Goal: Information Seeking & Learning: Check status

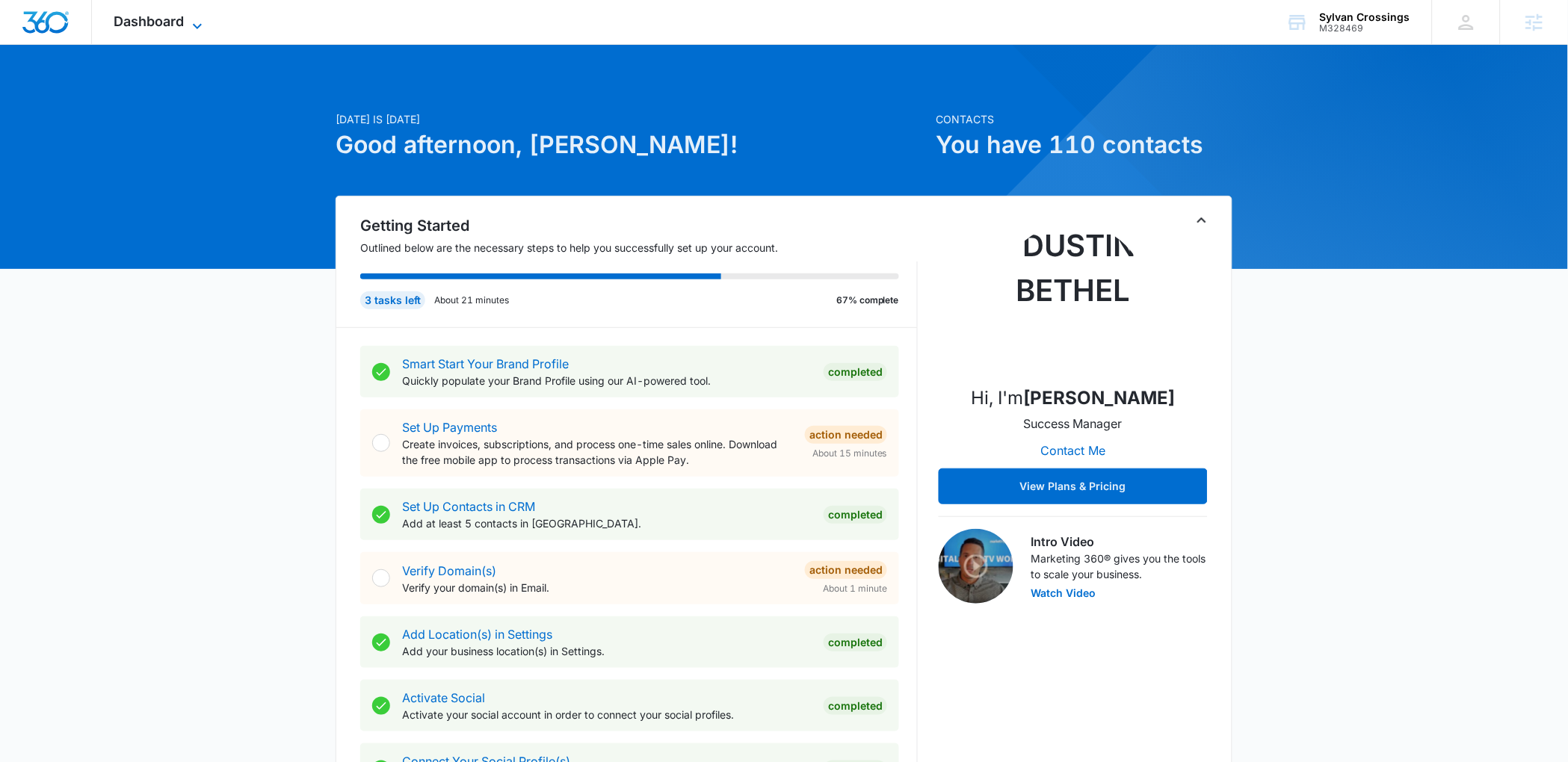
click at [165, 29] on span "Dashboard" at bounding box center [150, 21] width 71 height 16
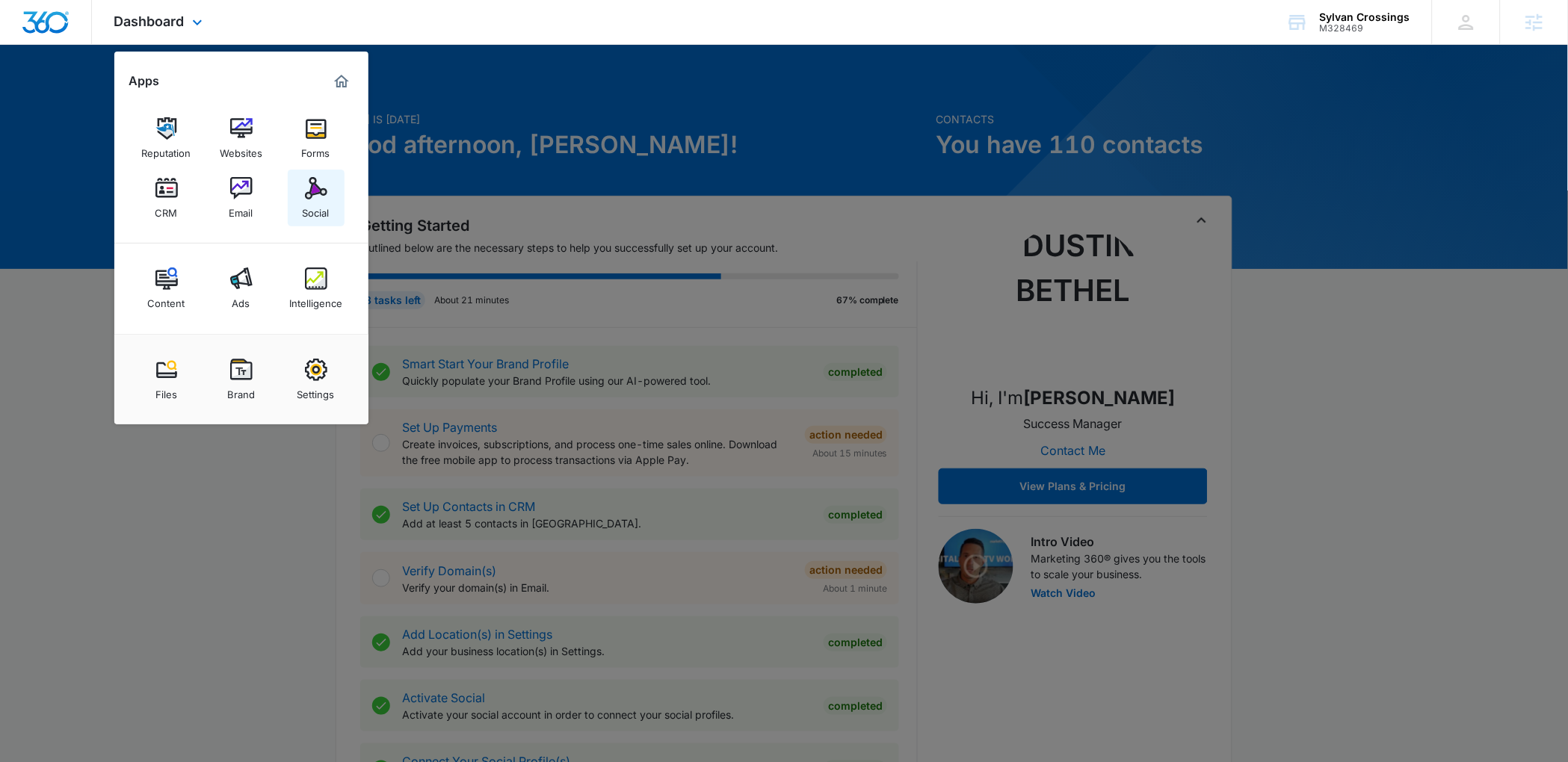
click at [314, 199] on div "Social" at bounding box center [315, 209] width 27 height 19
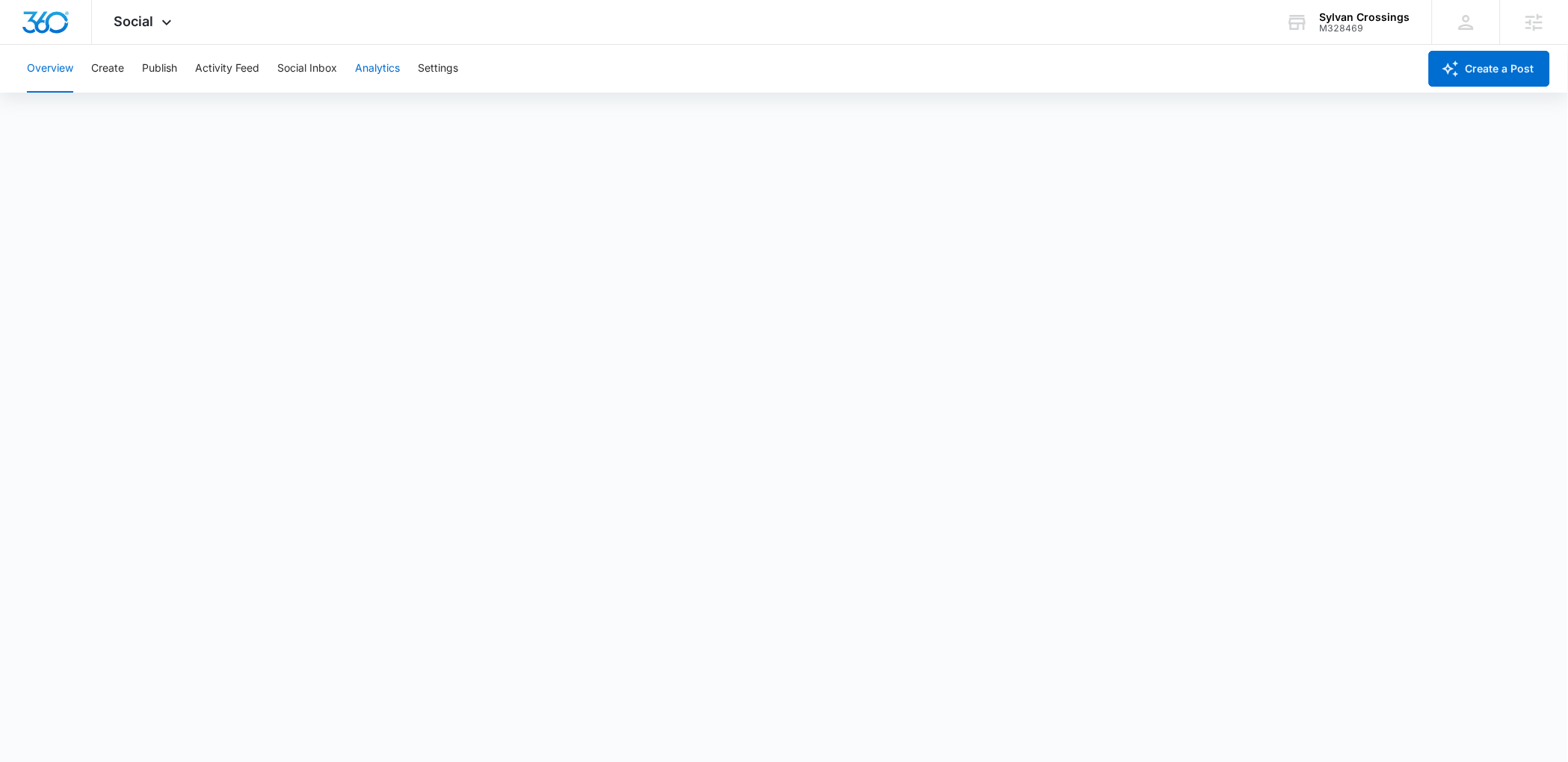
click at [367, 67] on button "Analytics" at bounding box center [377, 69] width 45 height 48
click at [488, 113] on button "Reports" at bounding box center [491, 115] width 38 height 42
